Goal: Find contact information: Find contact information

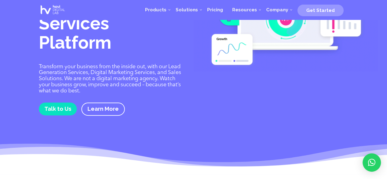
scroll to position [2, 0]
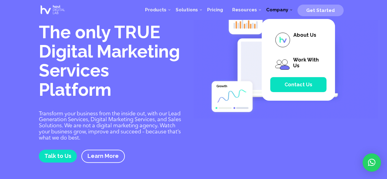
click at [304, 87] on span "Contact Us" at bounding box center [299, 85] width 28 height 6
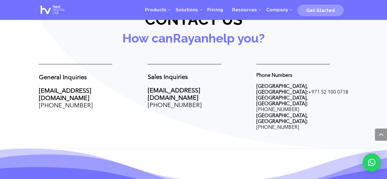
scroll to position [248, 0]
drag, startPoint x: 28, startPoint y: 89, endPoint x: 100, endPoint y: 89, distance: 71.6
copy link "[EMAIL_ADDRESS][DOMAIN_NAME]"
